Goal: Navigation & Orientation: Find specific page/section

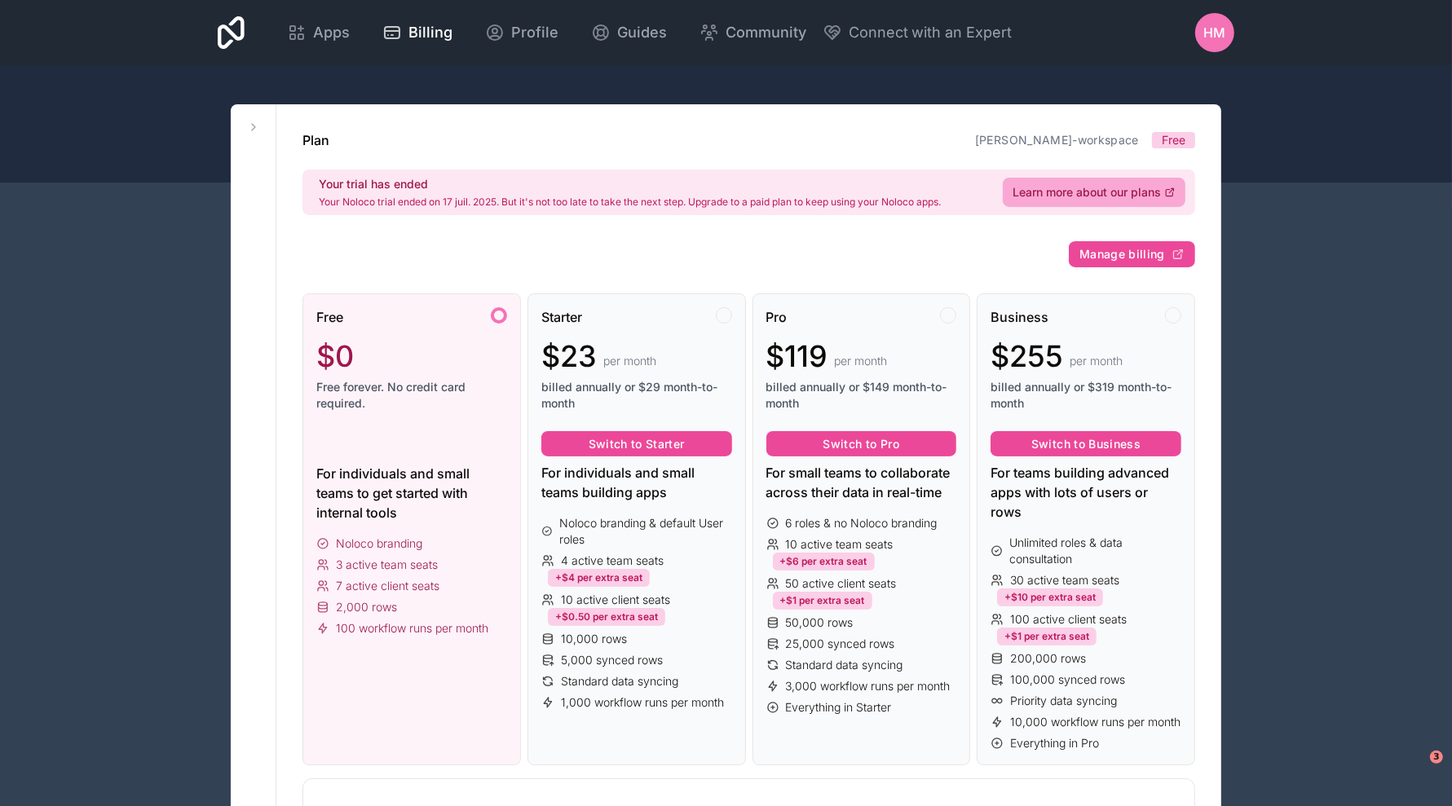
click at [345, 33] on span "Apps" at bounding box center [331, 32] width 37 height 23
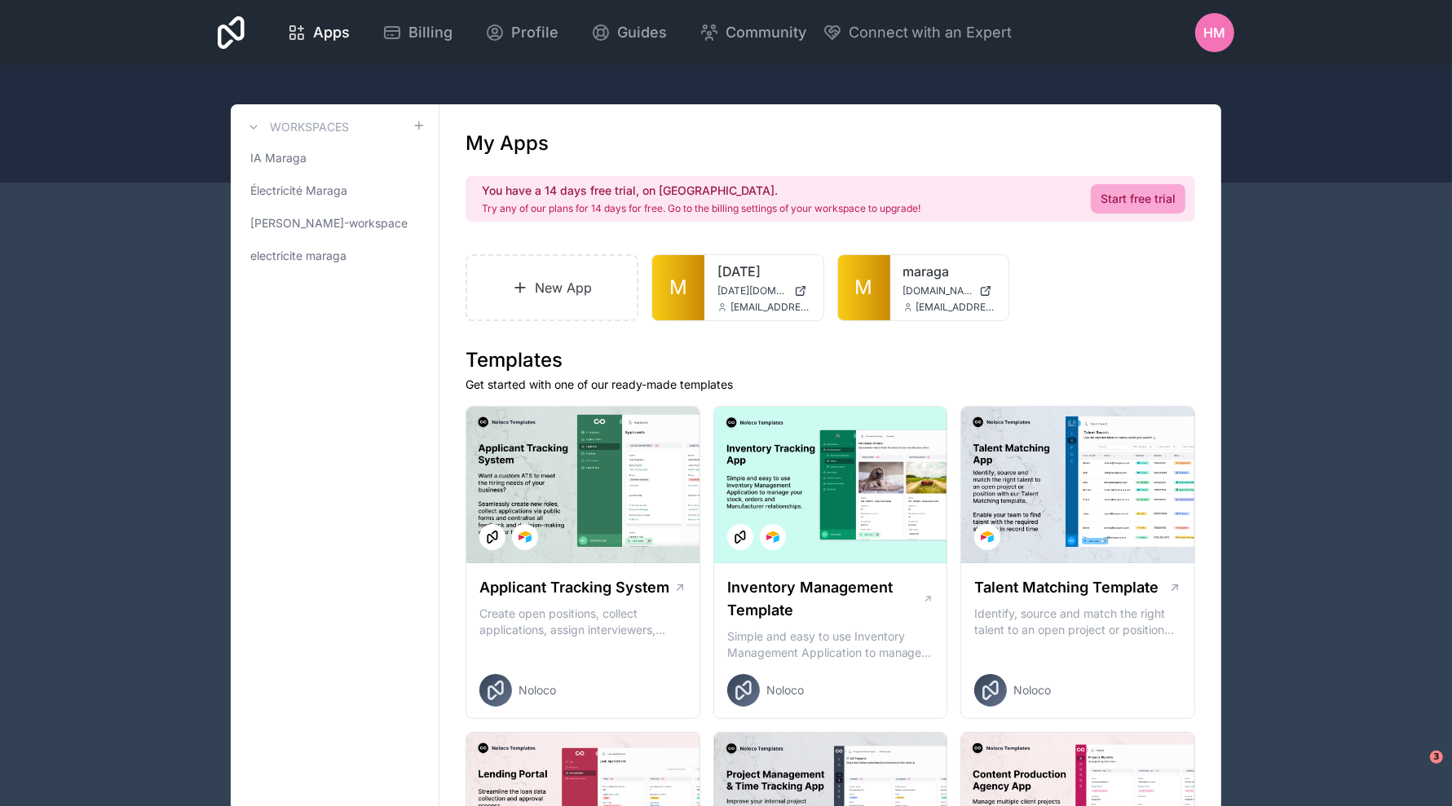
click at [852, 282] on link "M" at bounding box center [864, 287] width 52 height 65
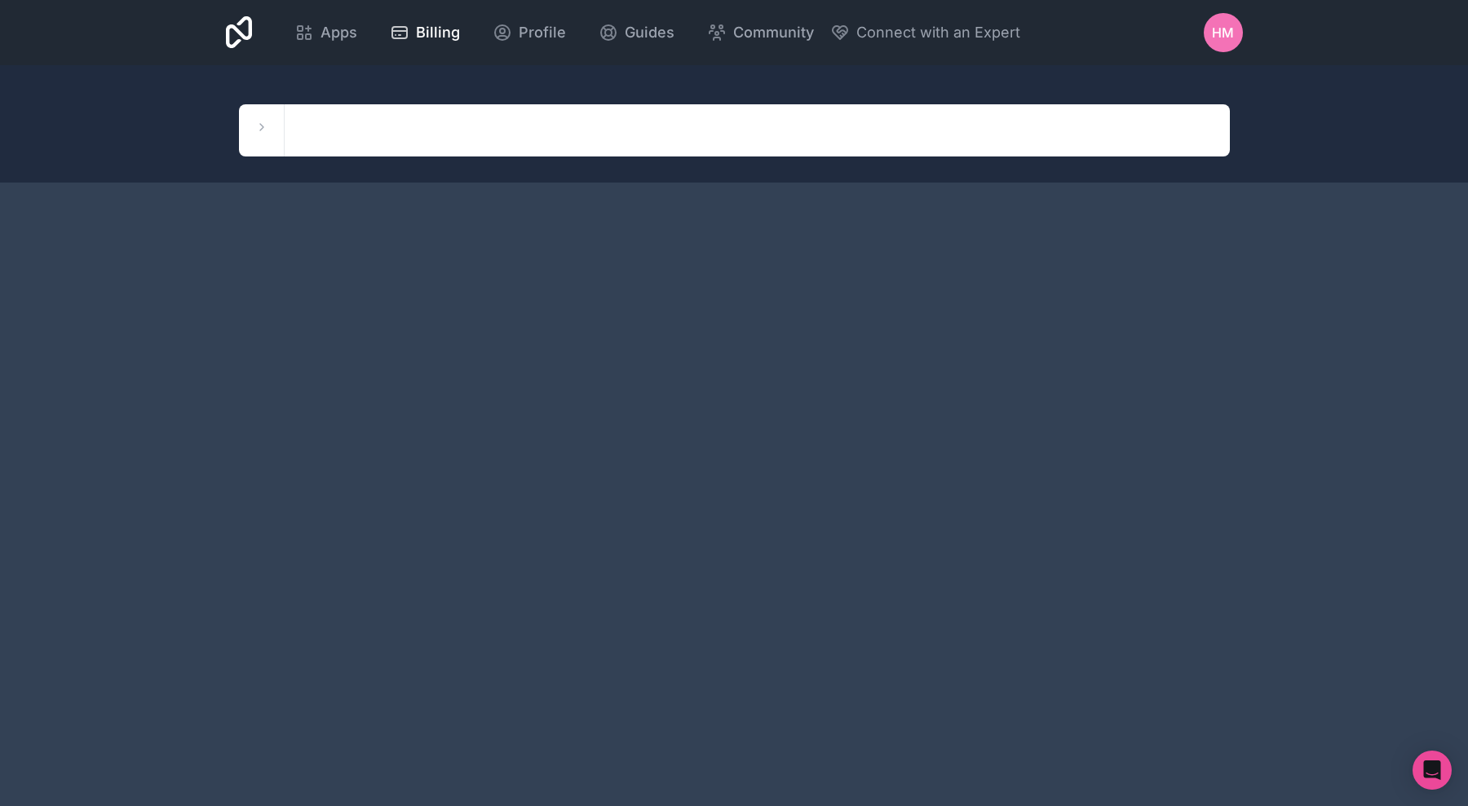
click at [311, 23] on icon at bounding box center [304, 33] width 20 height 20
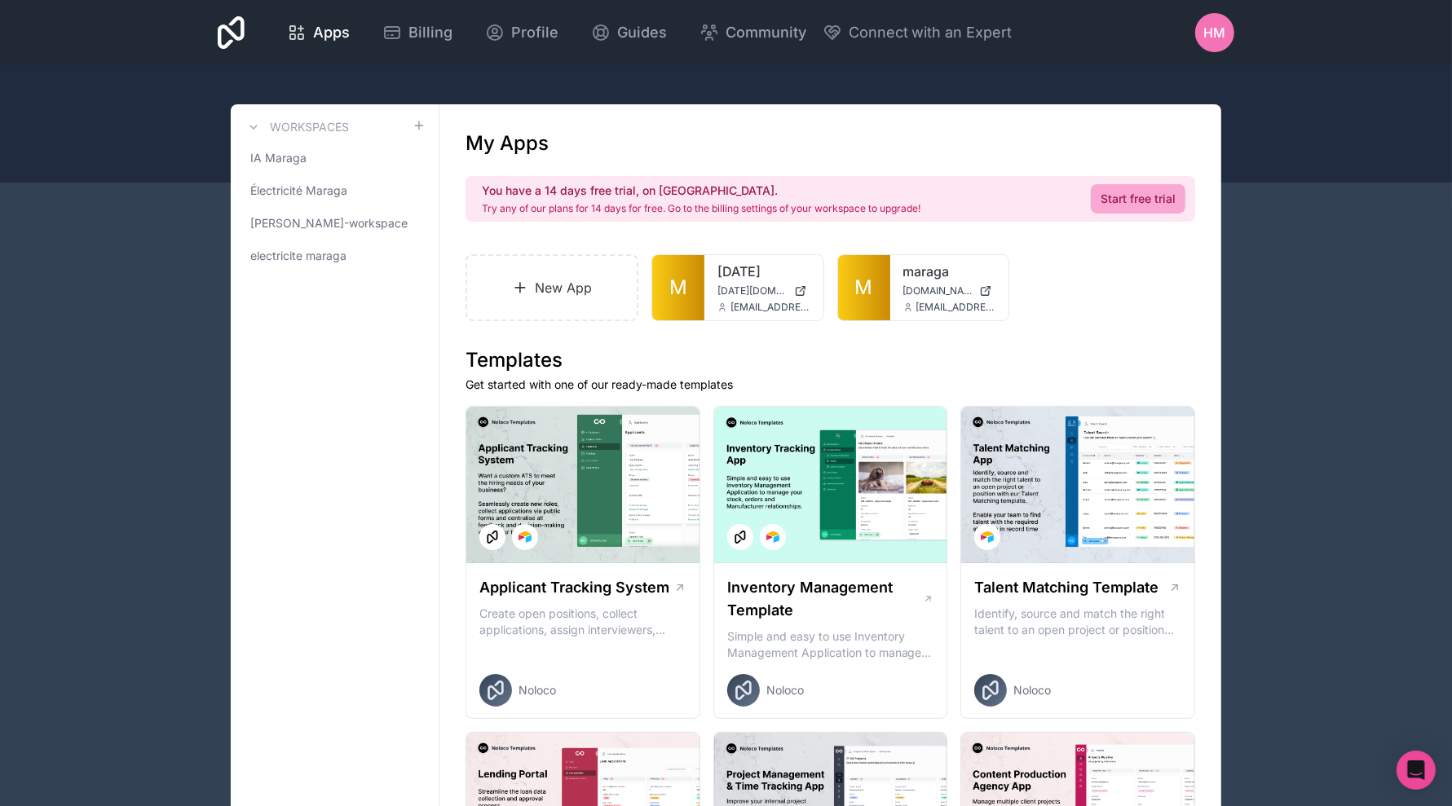
click at [872, 277] on span "M" at bounding box center [864, 288] width 18 height 26
